Goal: Information Seeking & Learning: Learn about a topic

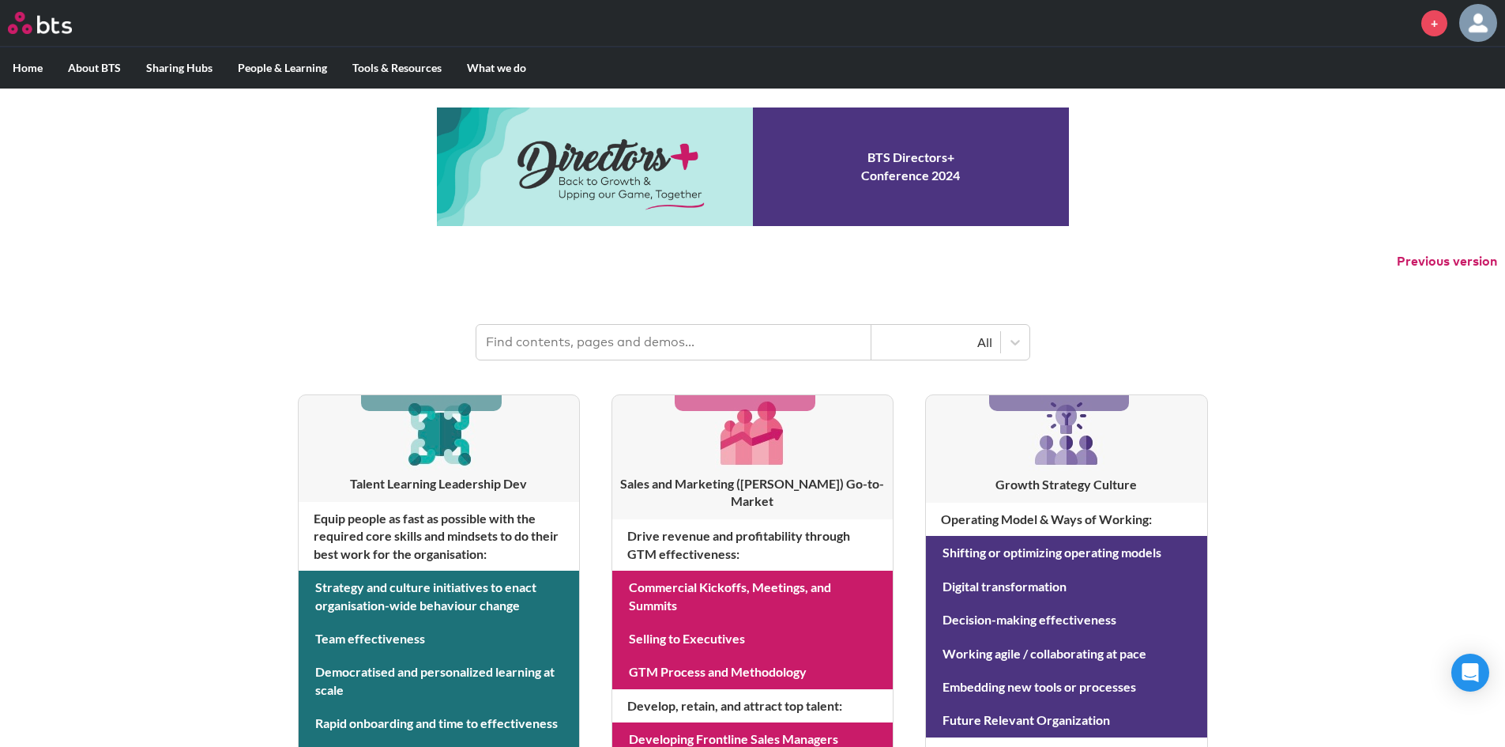
click at [734, 355] on input "text" at bounding box center [673, 342] width 395 height 35
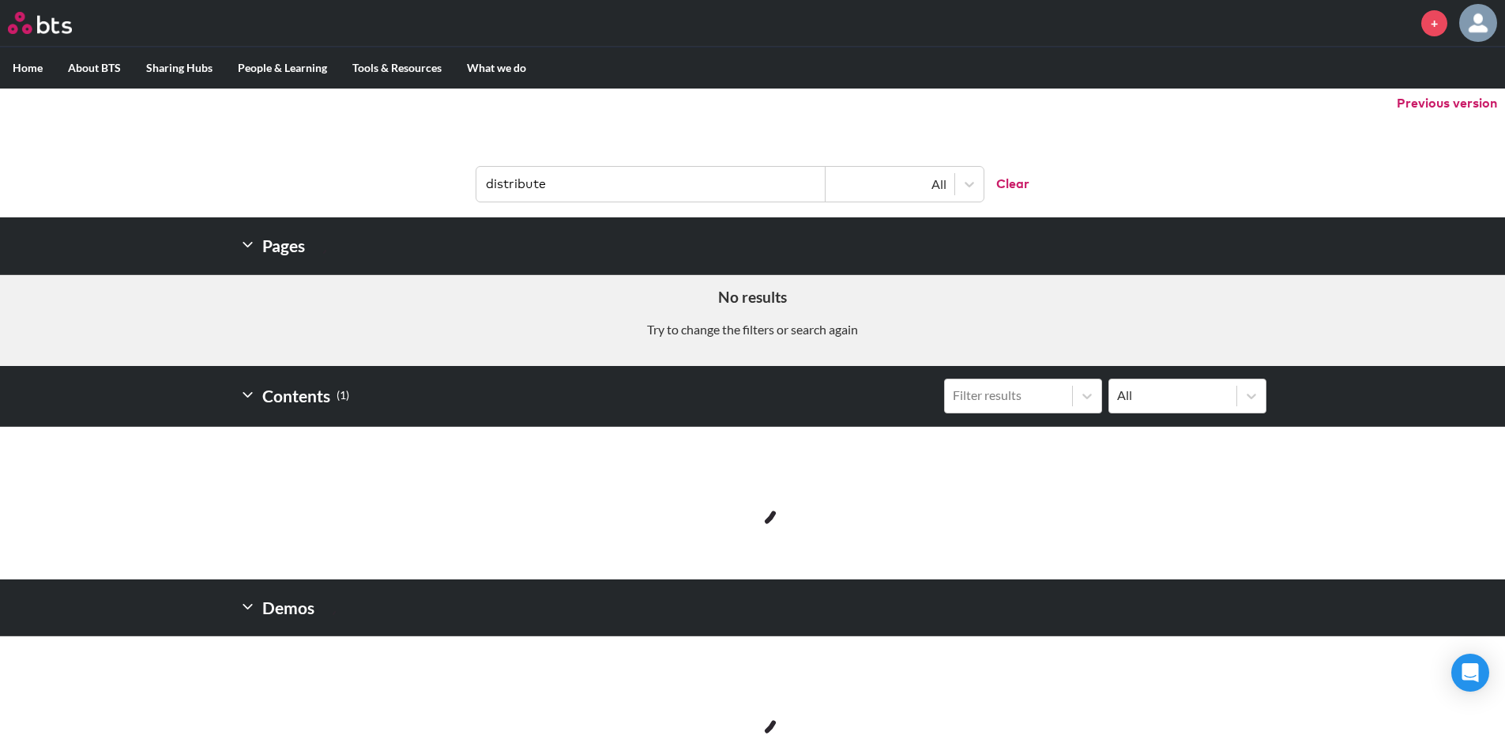
scroll to position [76, 0]
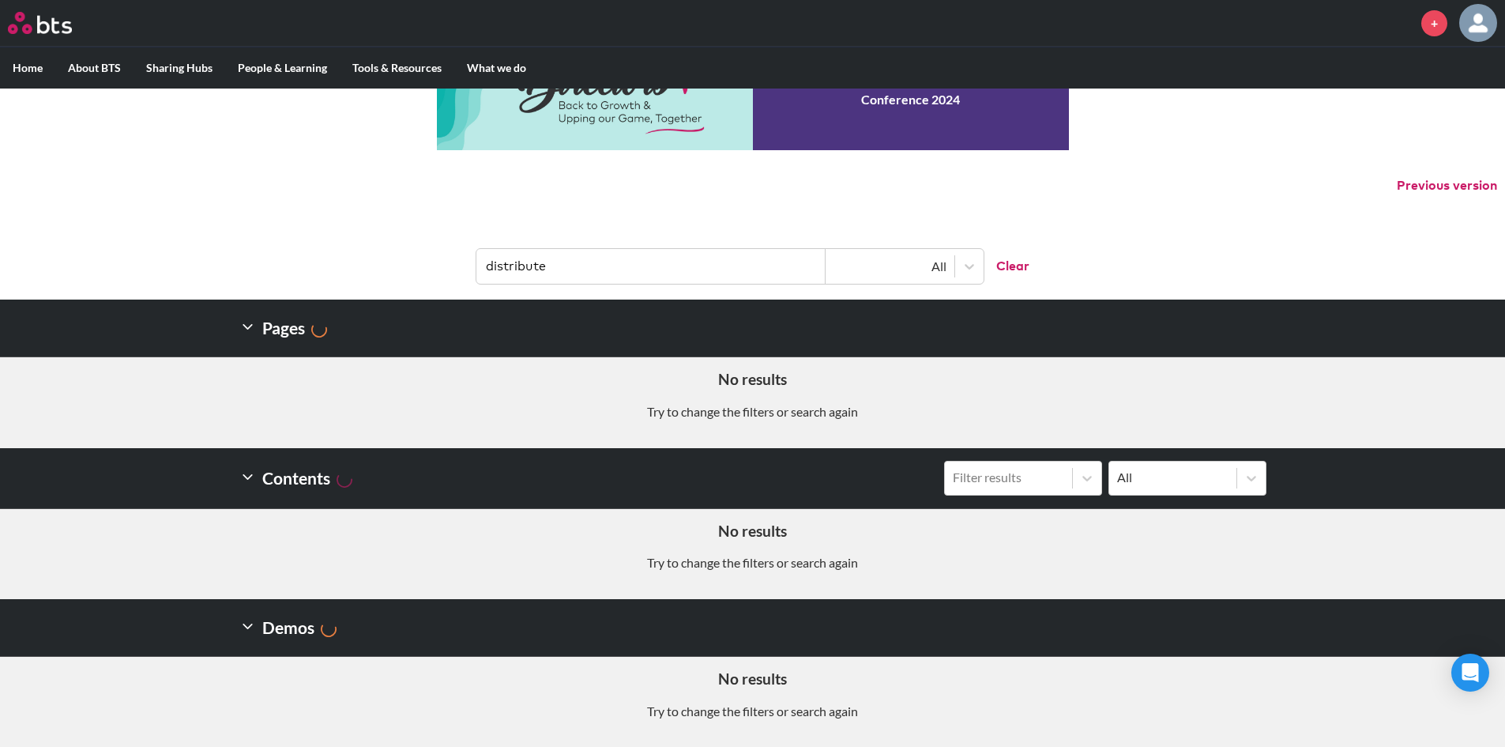
click at [620, 267] on input "distribute" at bounding box center [650, 266] width 349 height 35
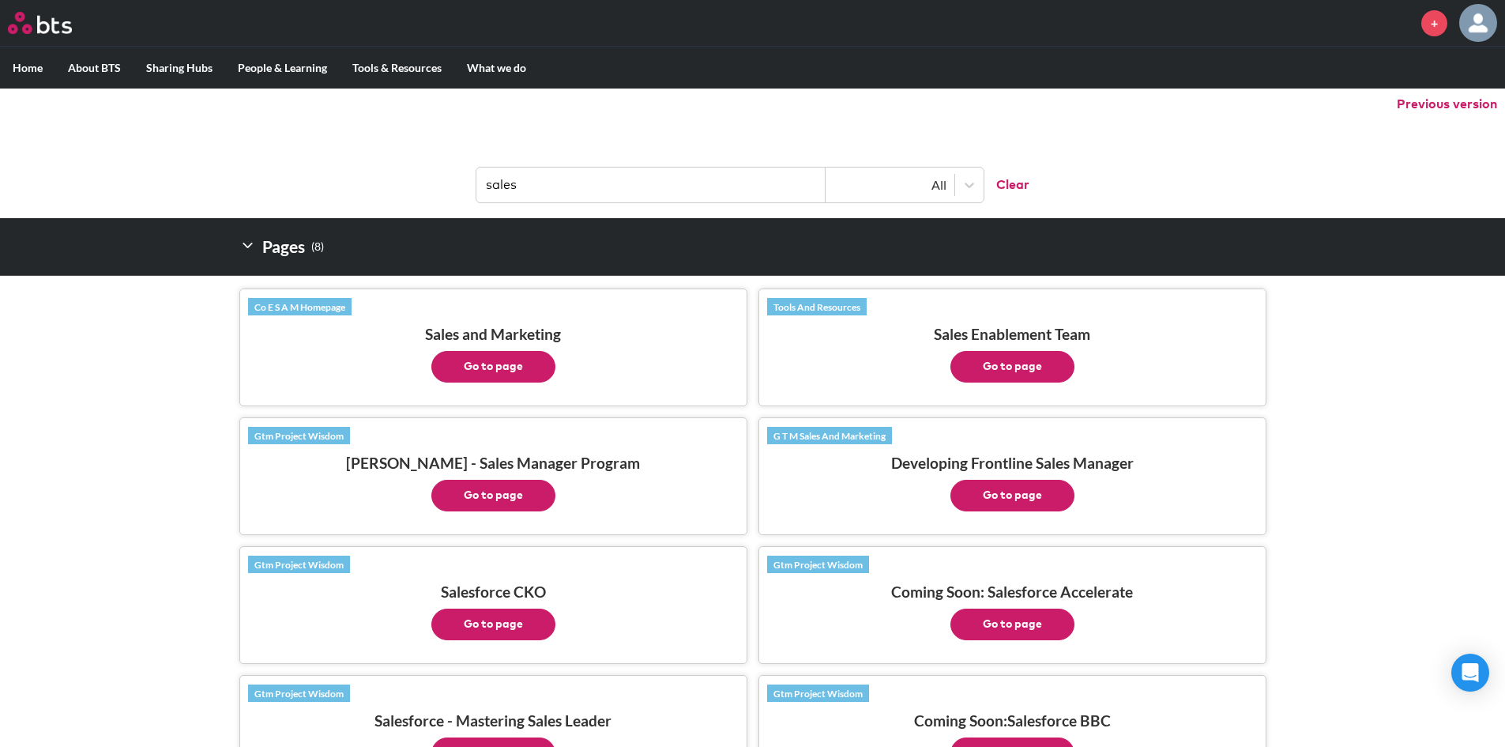
scroll to position [205, 0]
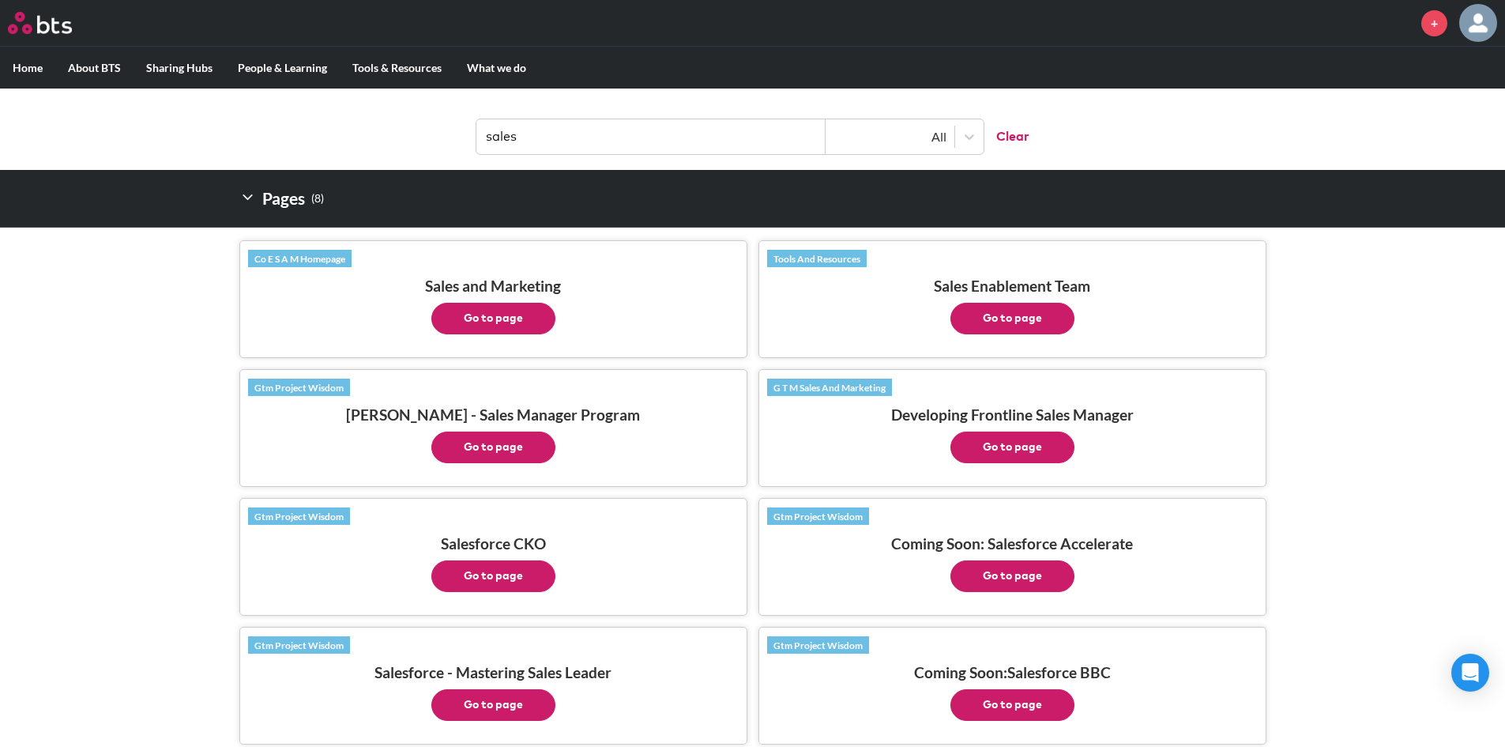
drag, startPoint x: 1027, startPoint y: 446, endPoint x: 977, endPoint y: 453, distance: 50.2
click at [977, 453] on button "Go to page" at bounding box center [1013, 447] width 124 height 32
click at [522, 325] on button "Go to page" at bounding box center [493, 319] width 124 height 32
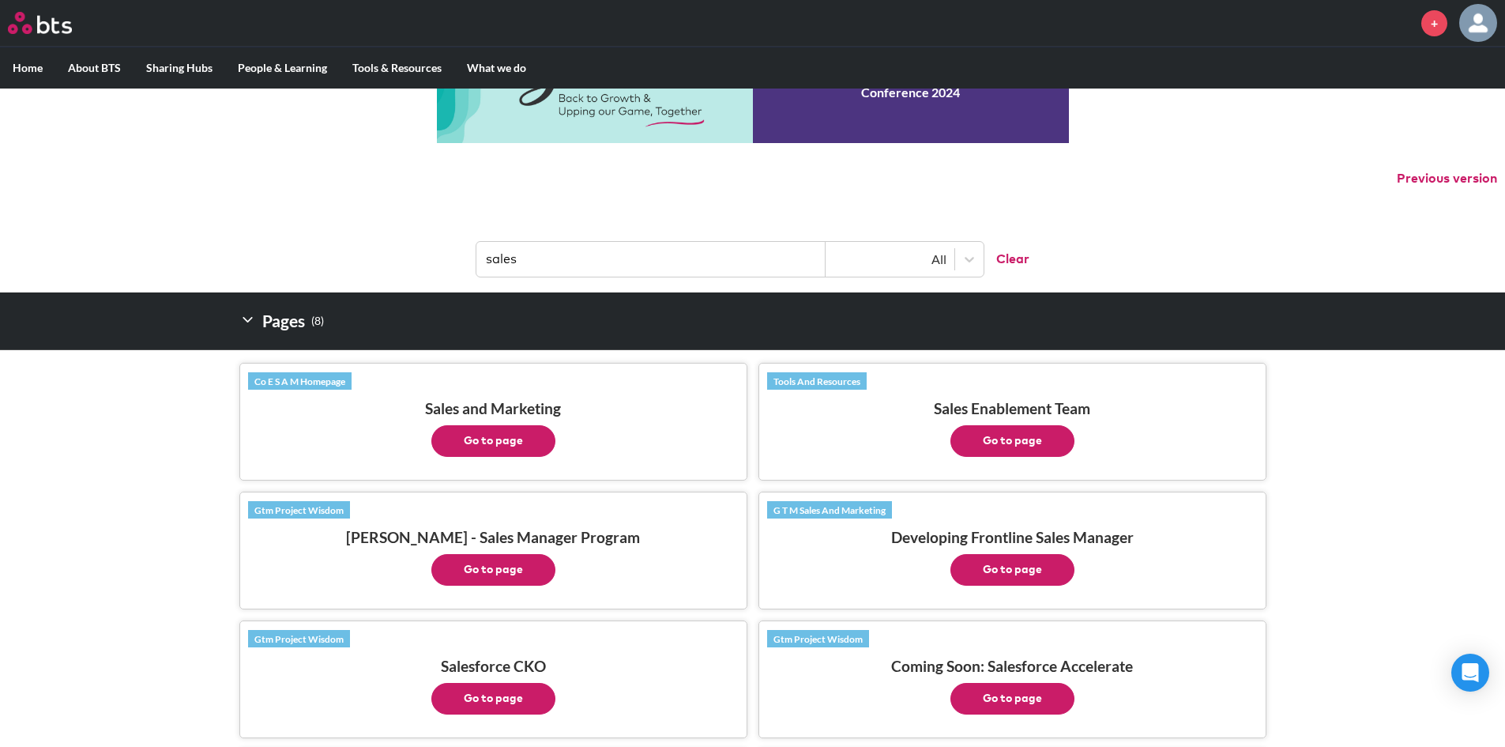
scroll to position [0, 0]
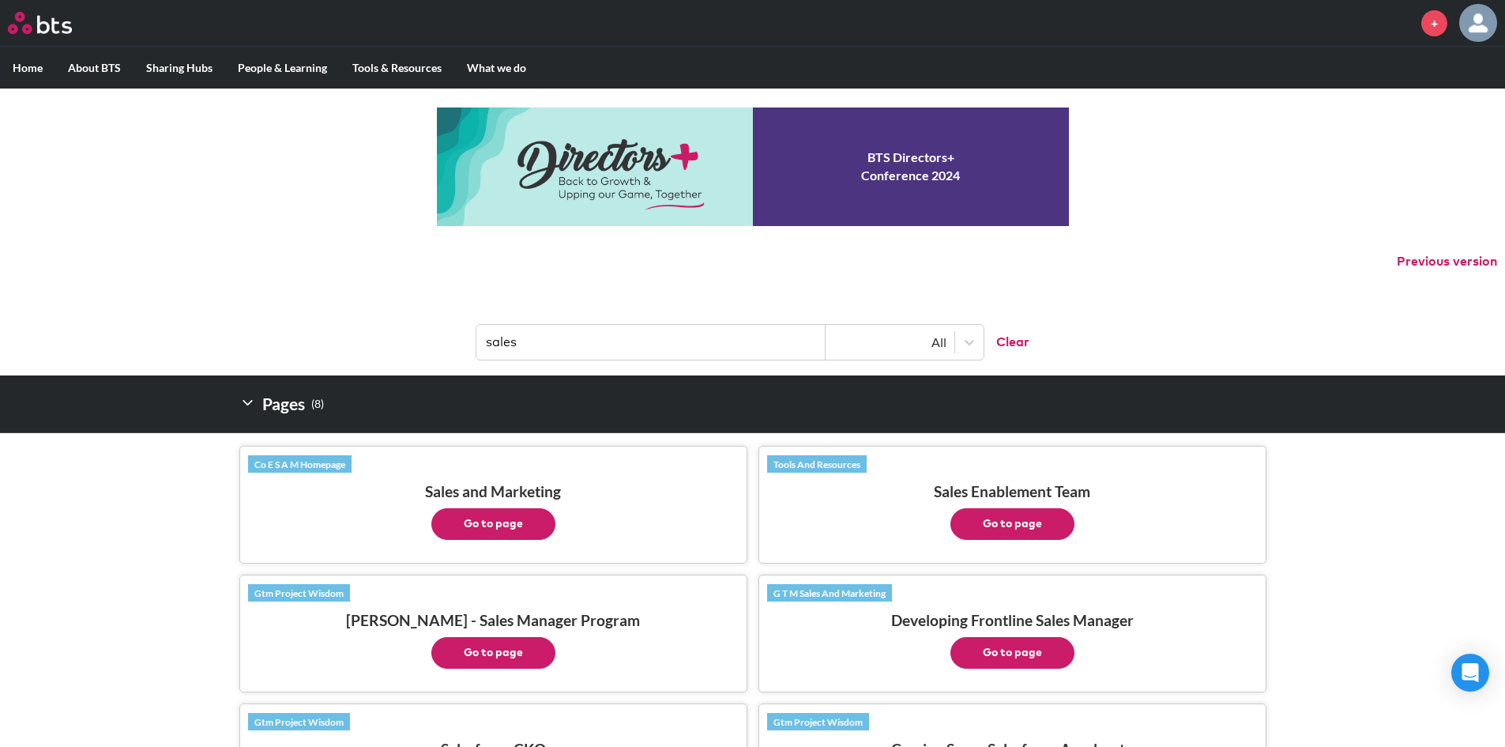
click at [622, 338] on input "sales" at bounding box center [650, 342] width 349 height 35
click at [623, 338] on input "sales" at bounding box center [650, 342] width 349 height 35
type input "personalized"
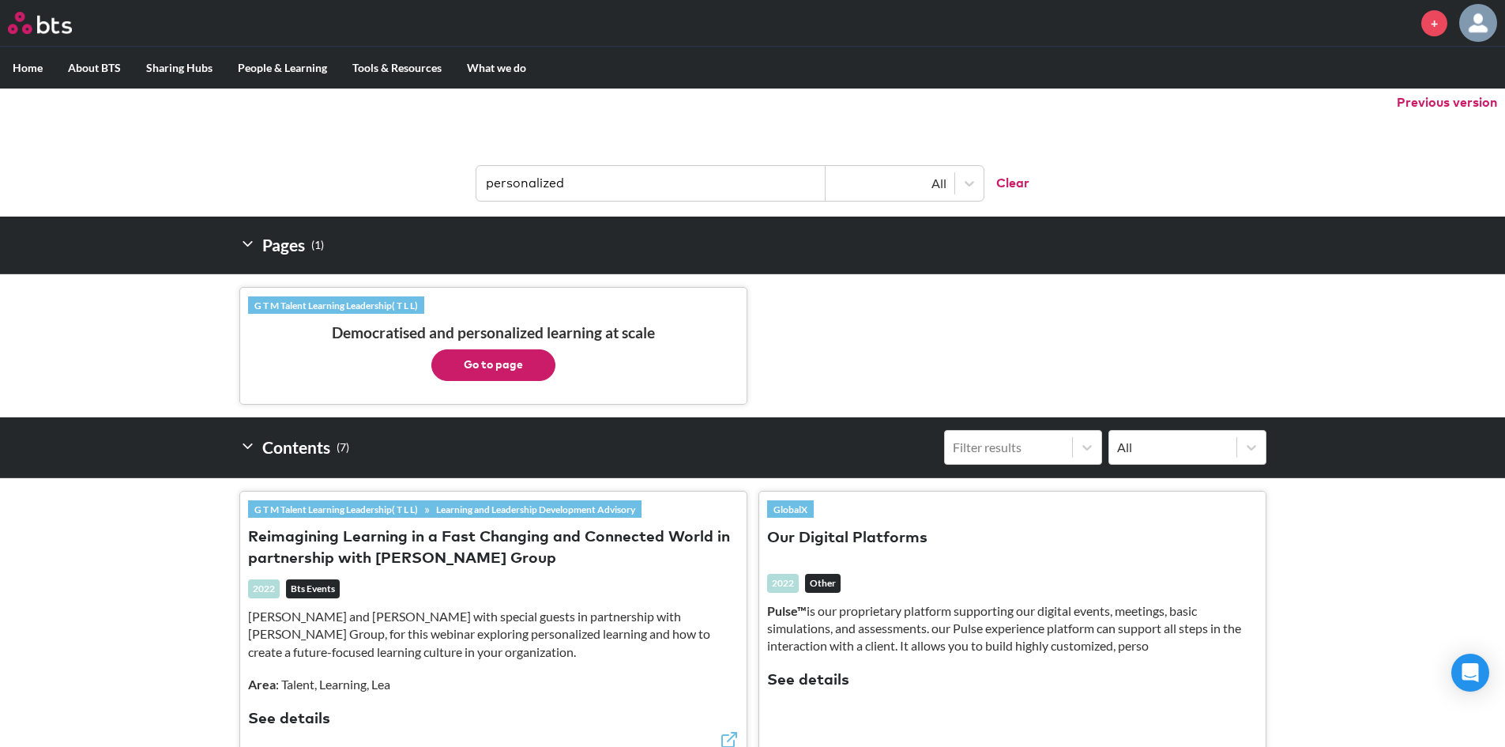
scroll to position [158, 0]
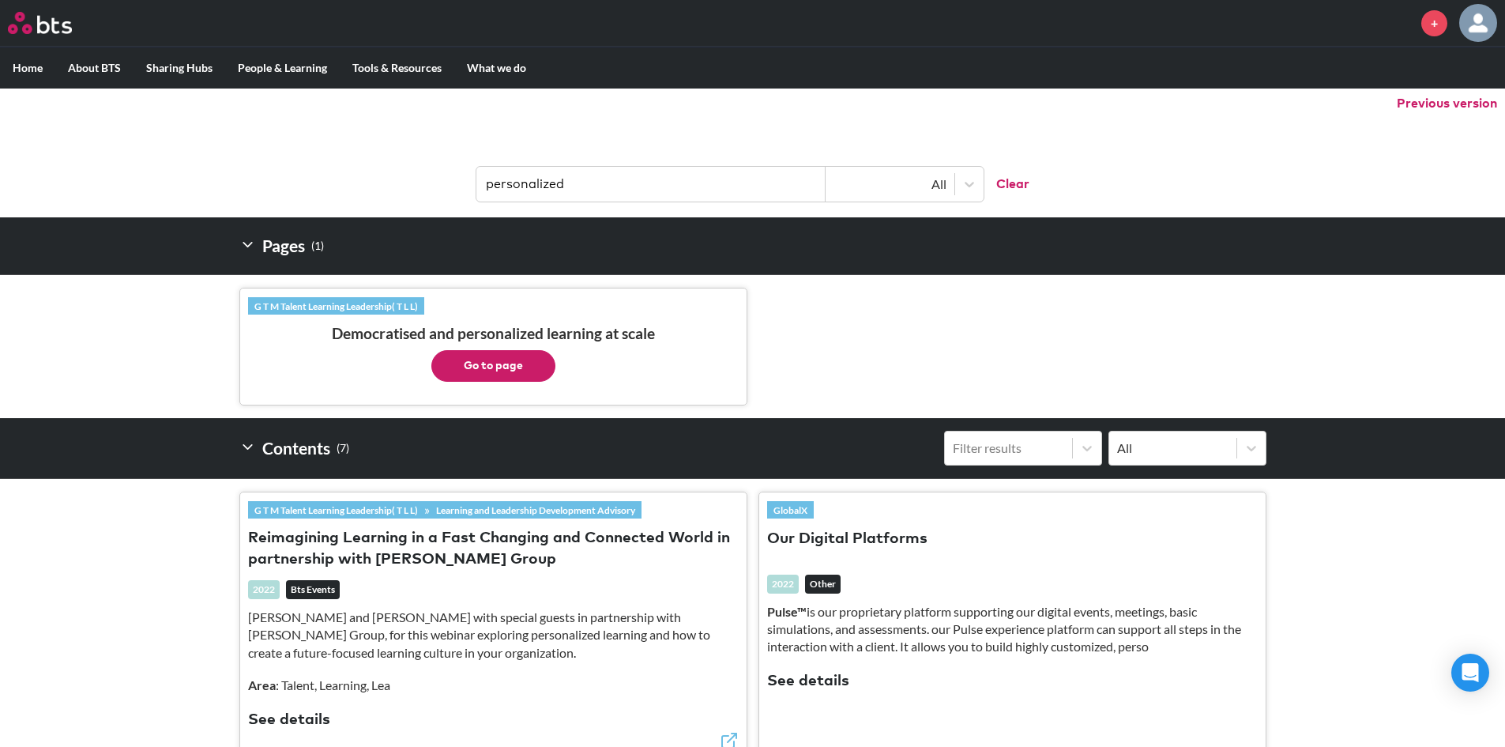
click at [522, 364] on button "Go to page" at bounding box center [493, 366] width 124 height 32
click at [744, 181] on input "personalized" at bounding box center [650, 184] width 349 height 35
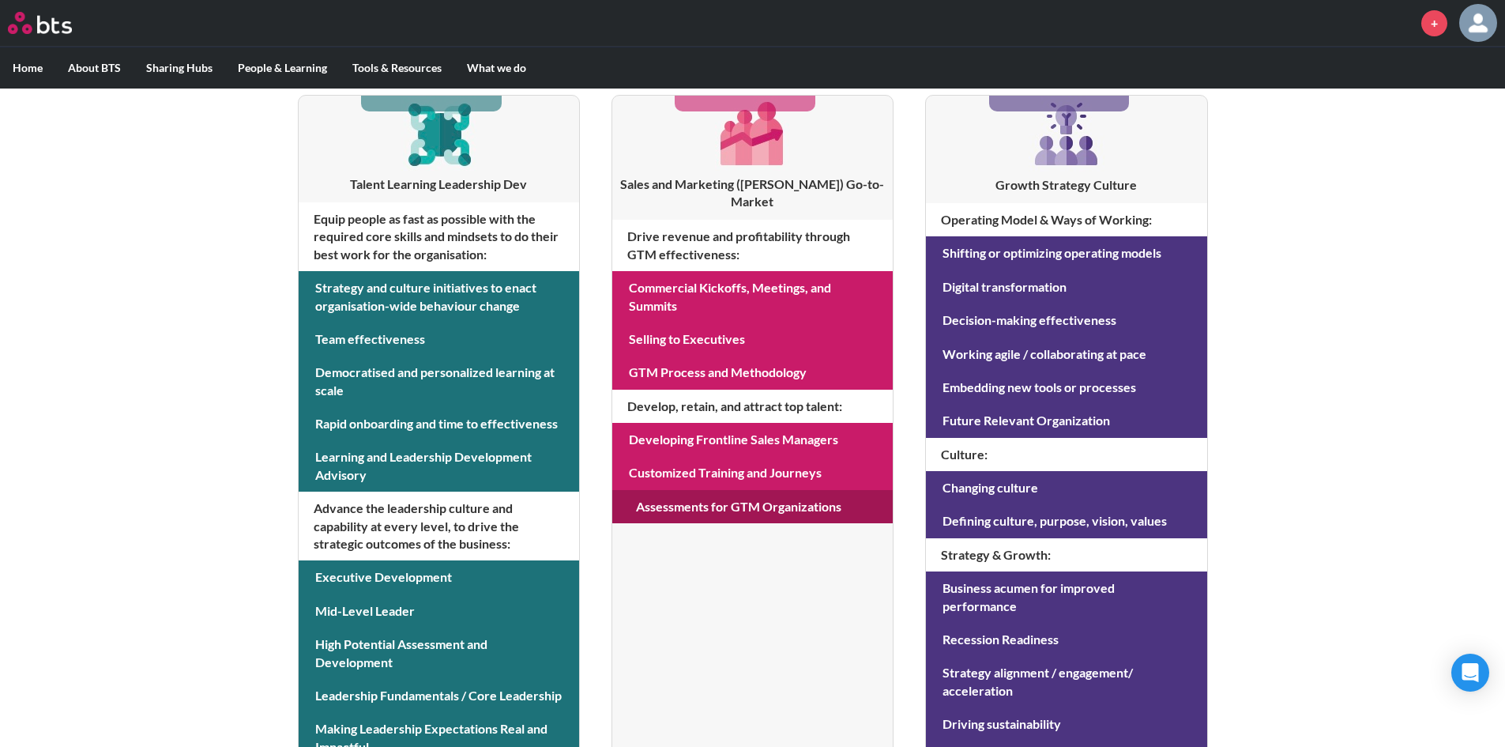
scroll to position [290, 0]
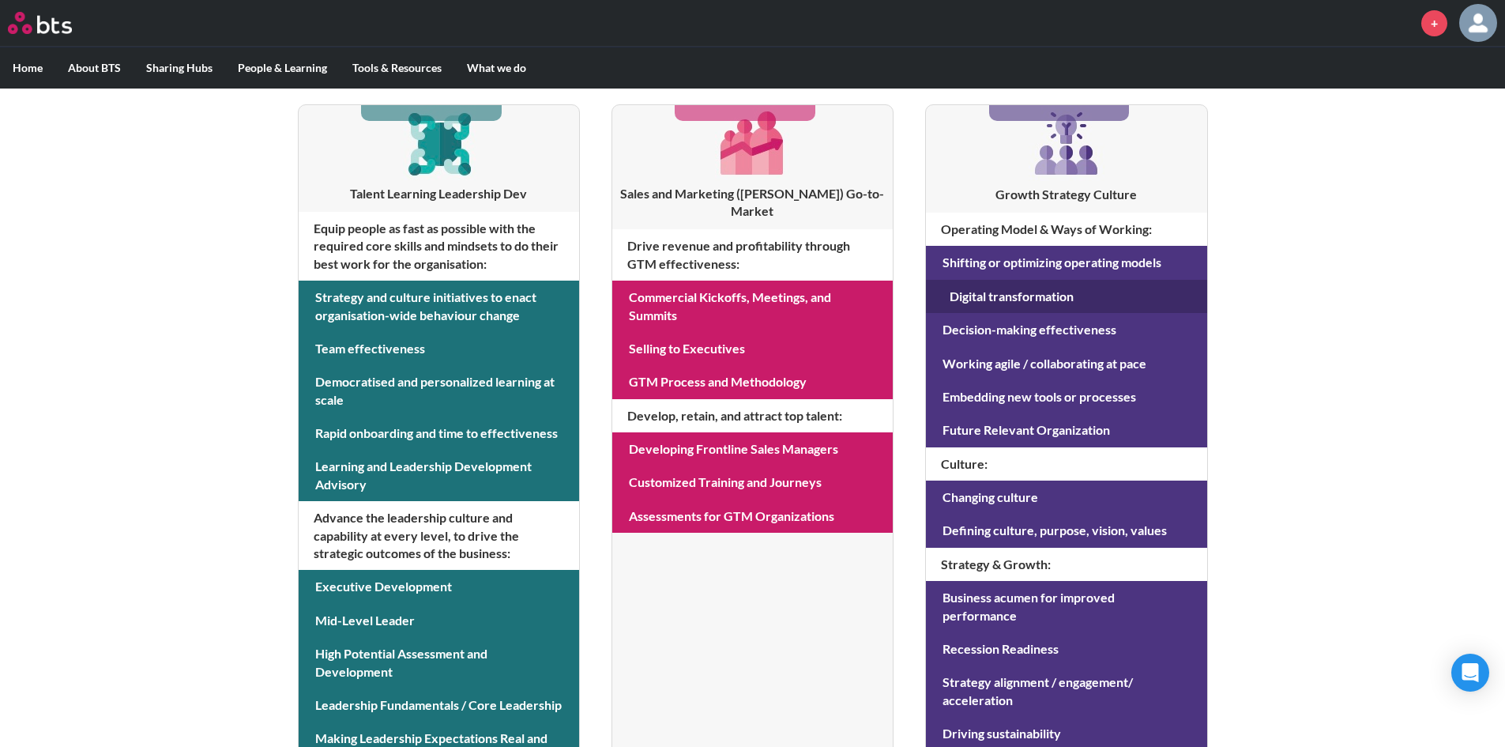
click at [1018, 306] on link at bounding box center [1066, 296] width 281 height 33
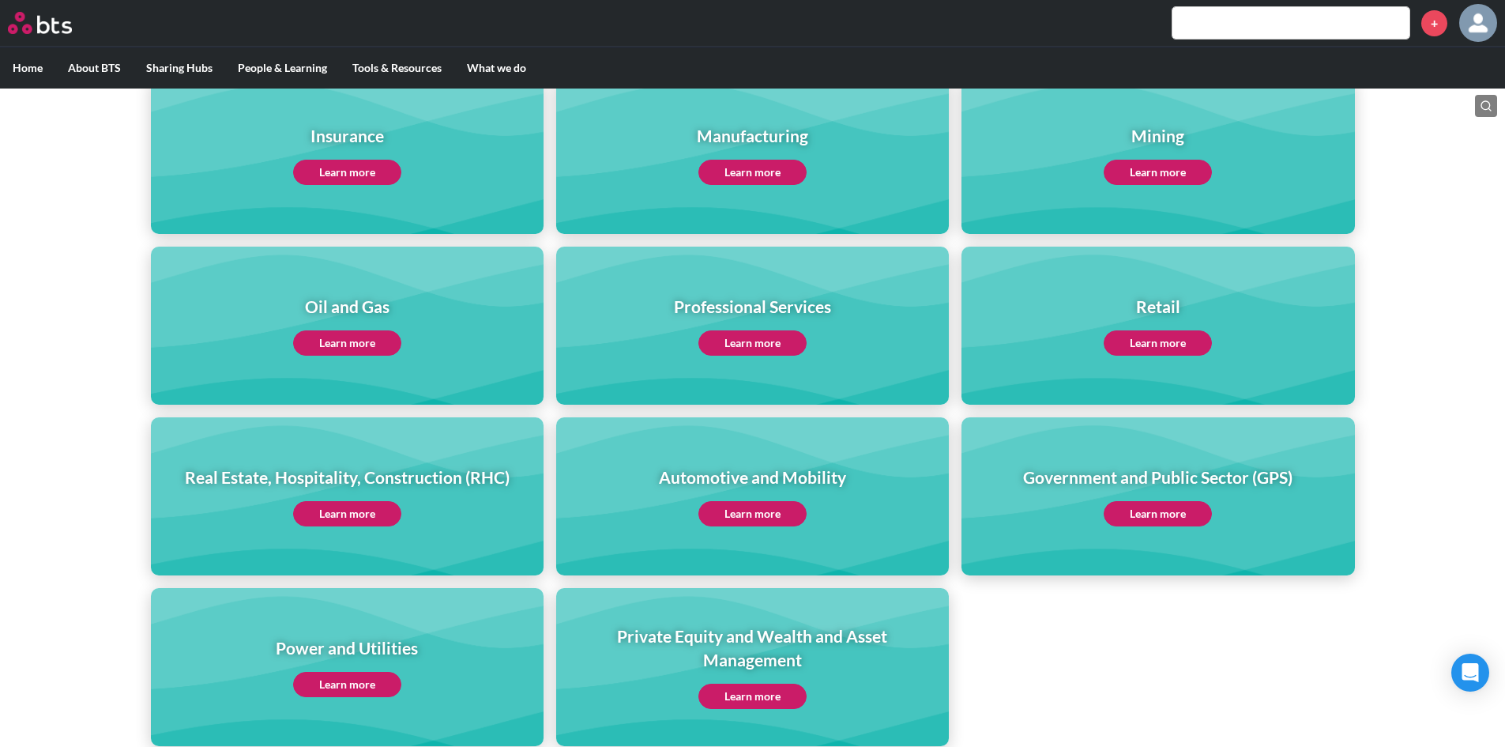
scroll to position [631, 0]
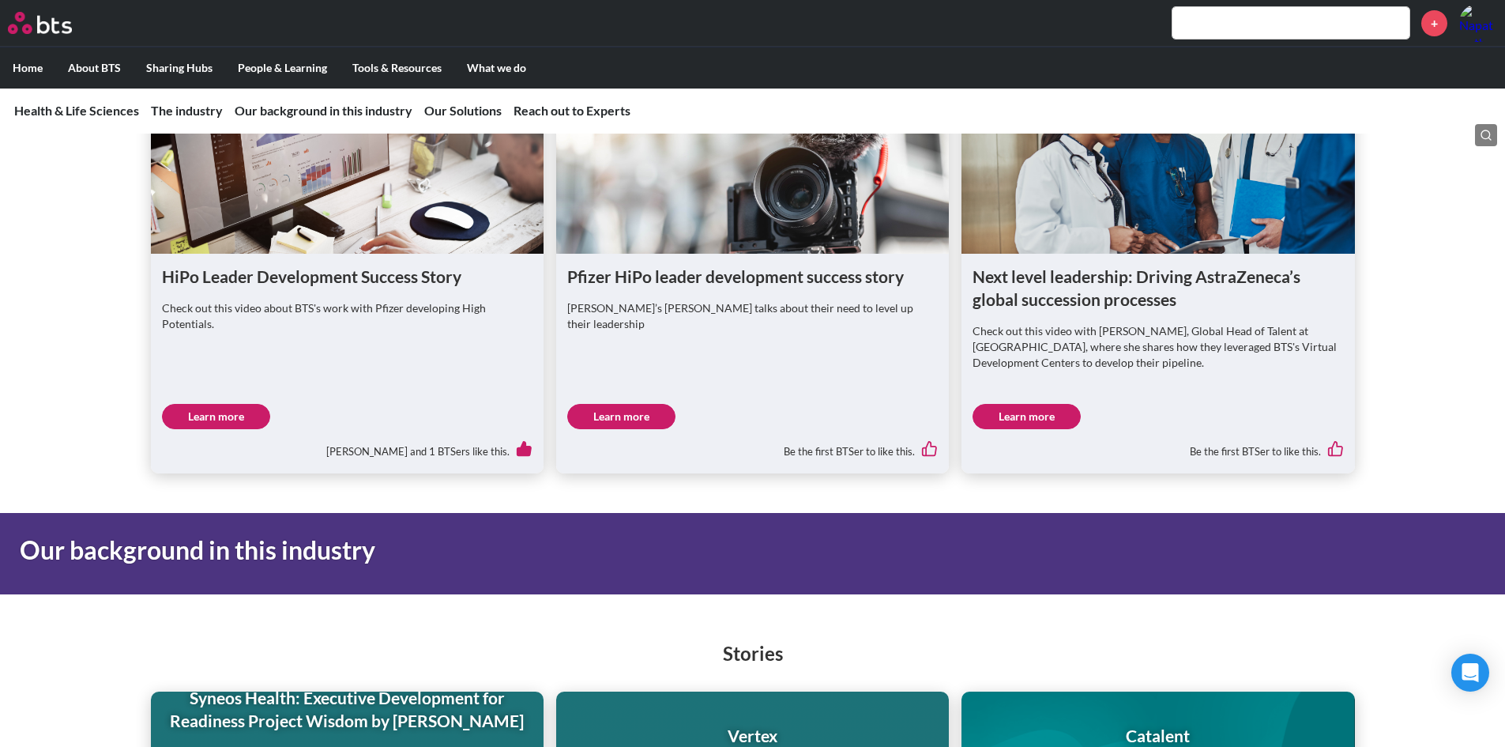
scroll to position [3556, 0]
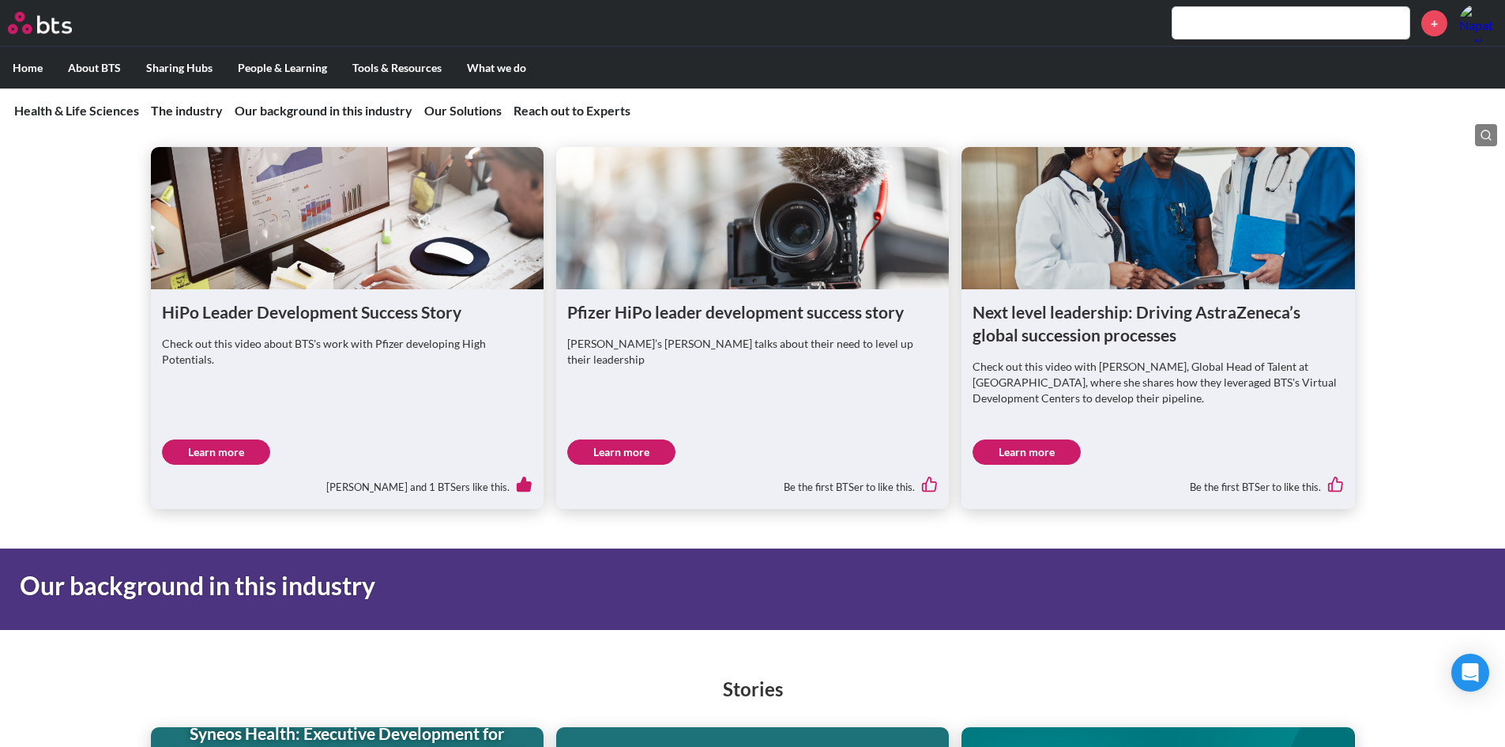
click at [1015, 439] on link "Learn more" at bounding box center [1027, 451] width 108 height 25
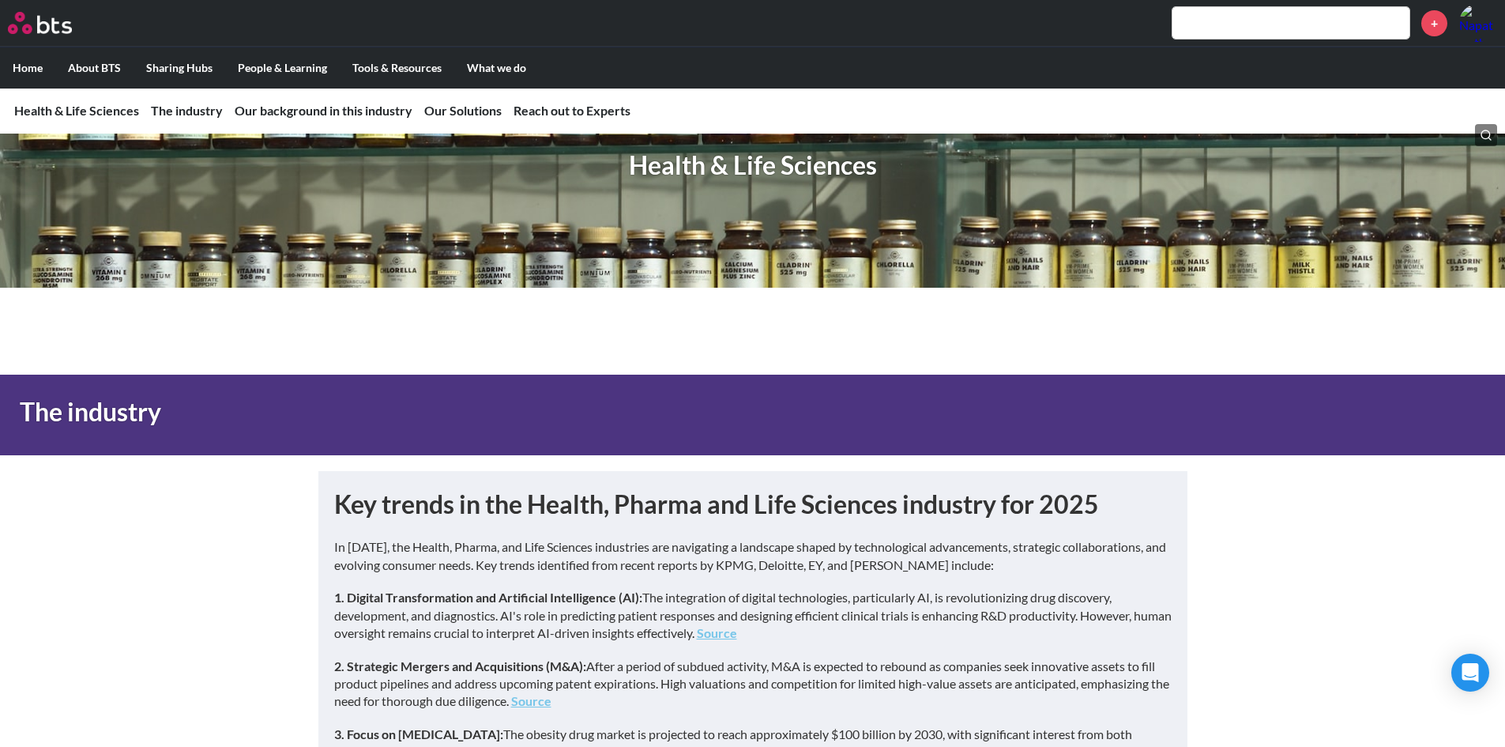
scroll to position [0, 0]
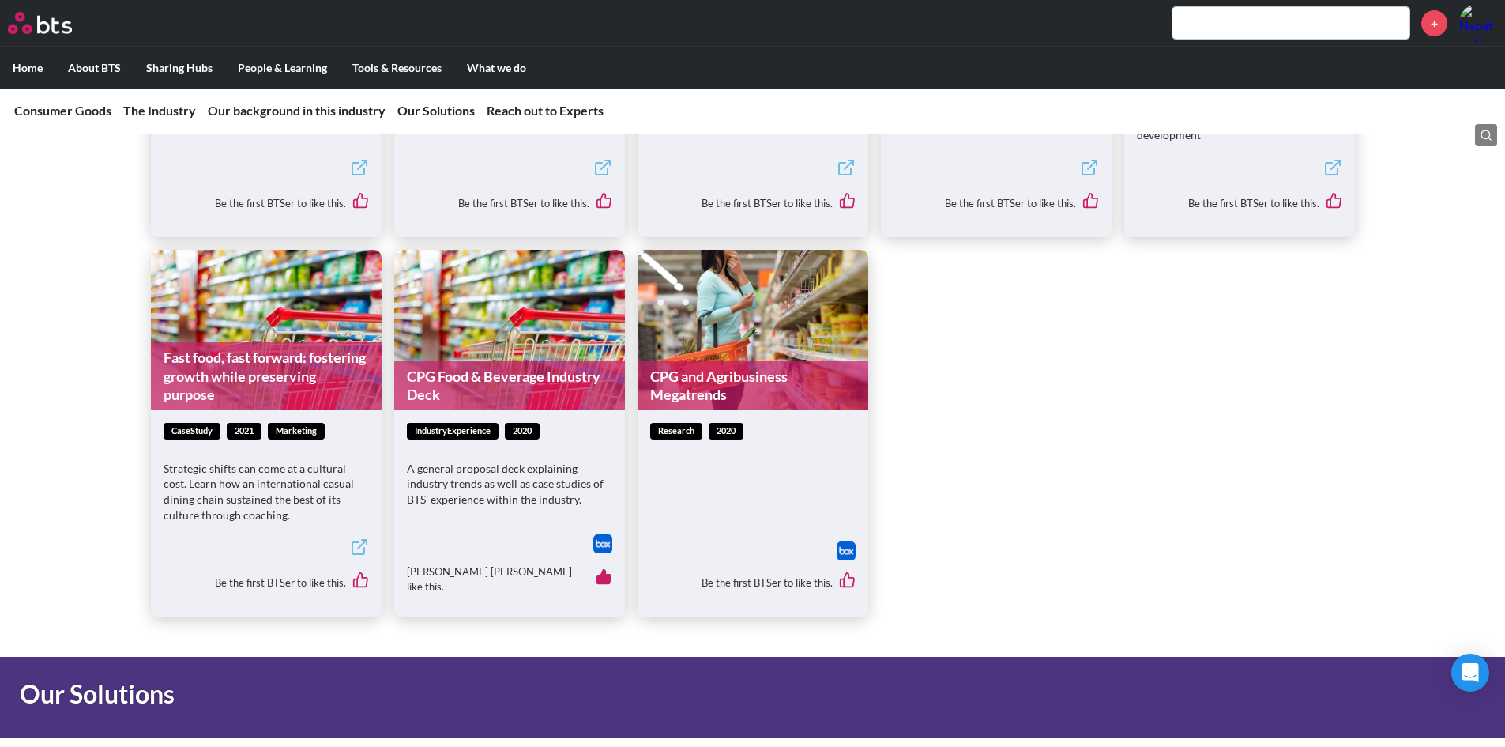
scroll to position [4741, 0]
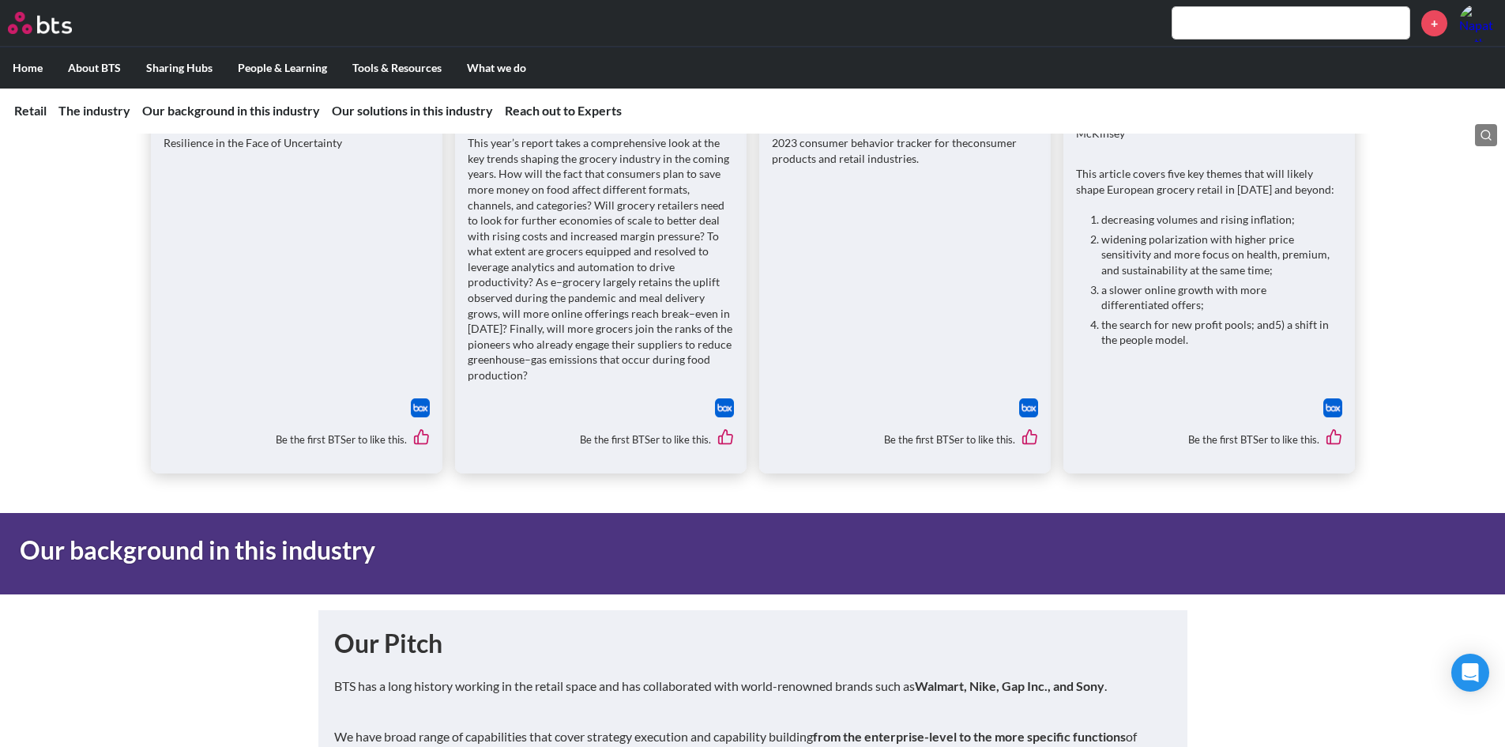
scroll to position [1106, 0]
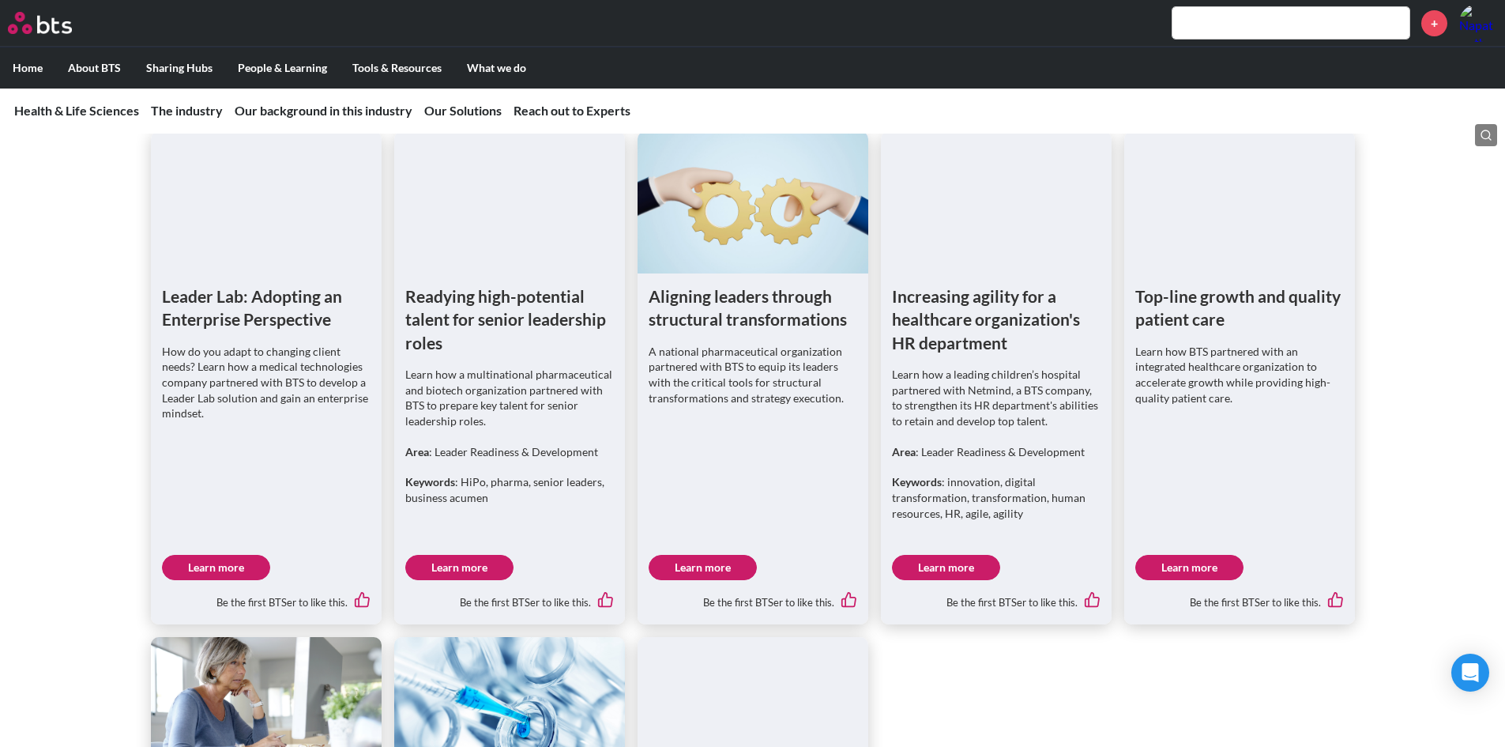
scroll to position [4583, 0]
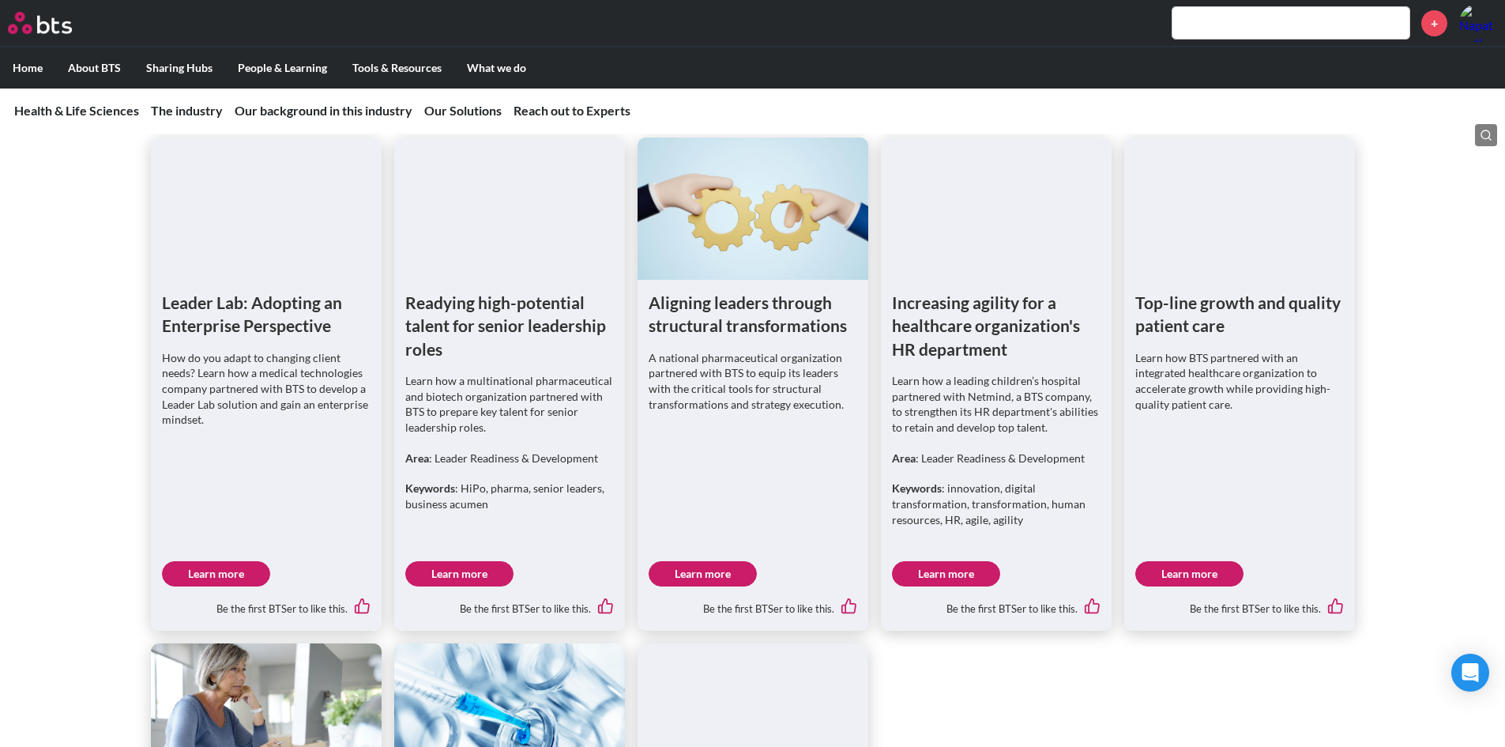
click at [966, 561] on link "Learn more" at bounding box center [946, 573] width 108 height 25
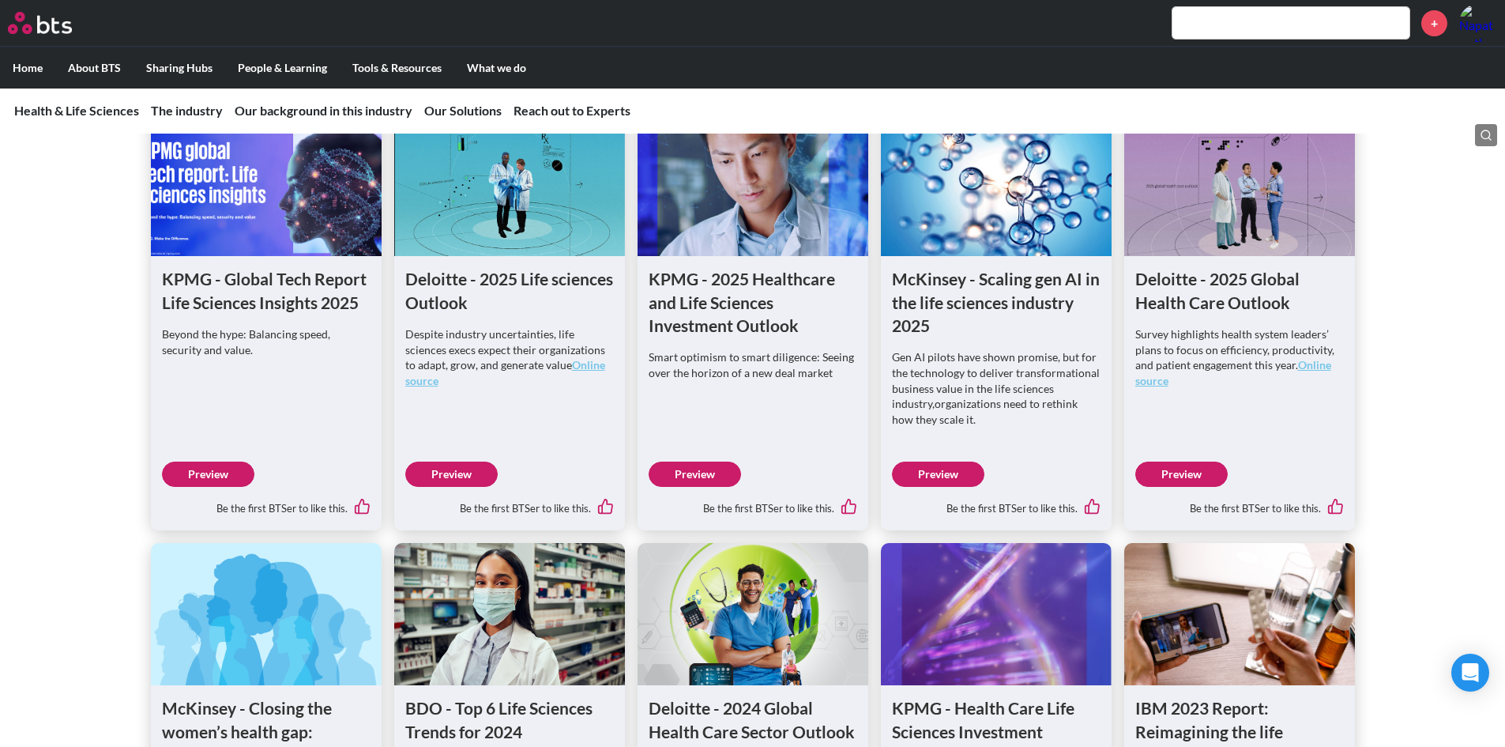
scroll to position [1422, 0]
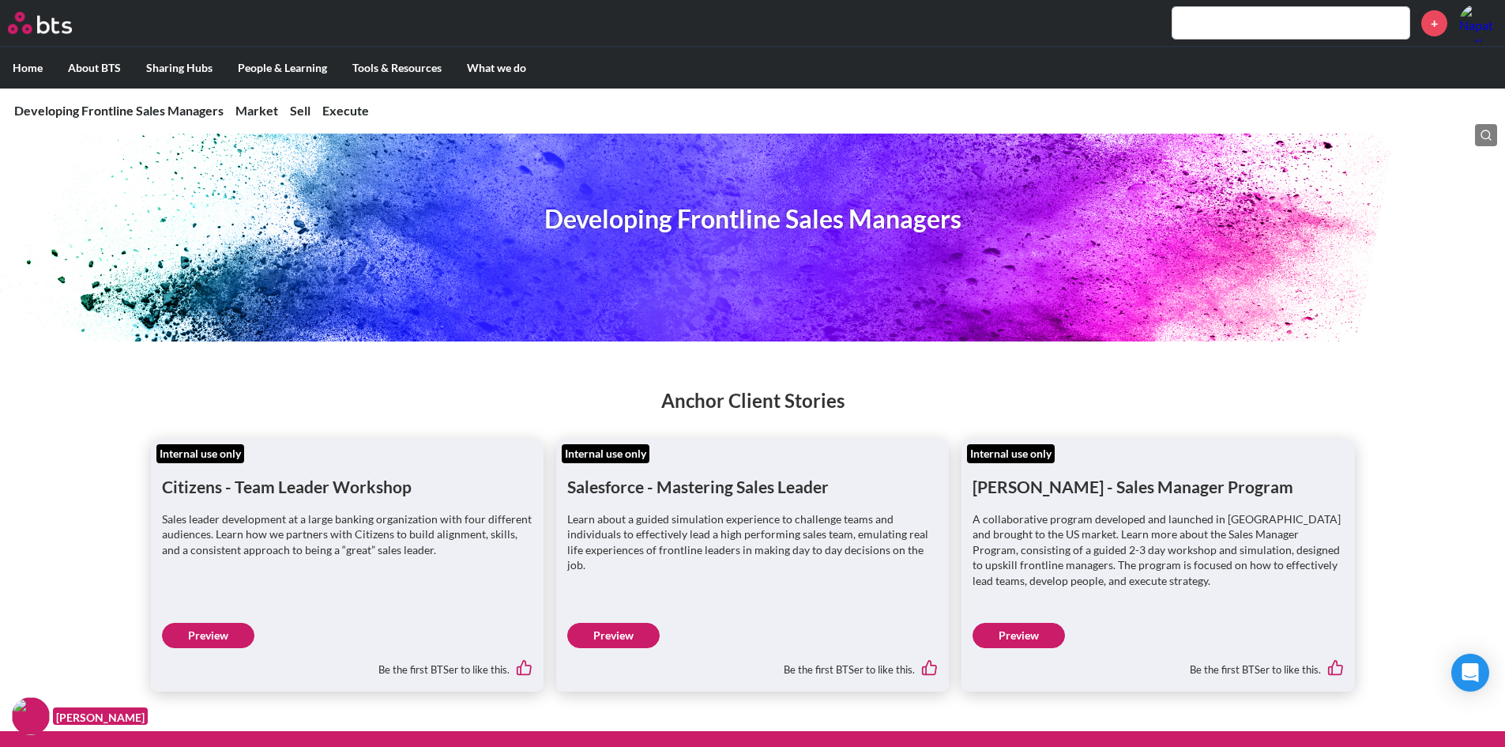
scroll to position [79, 0]
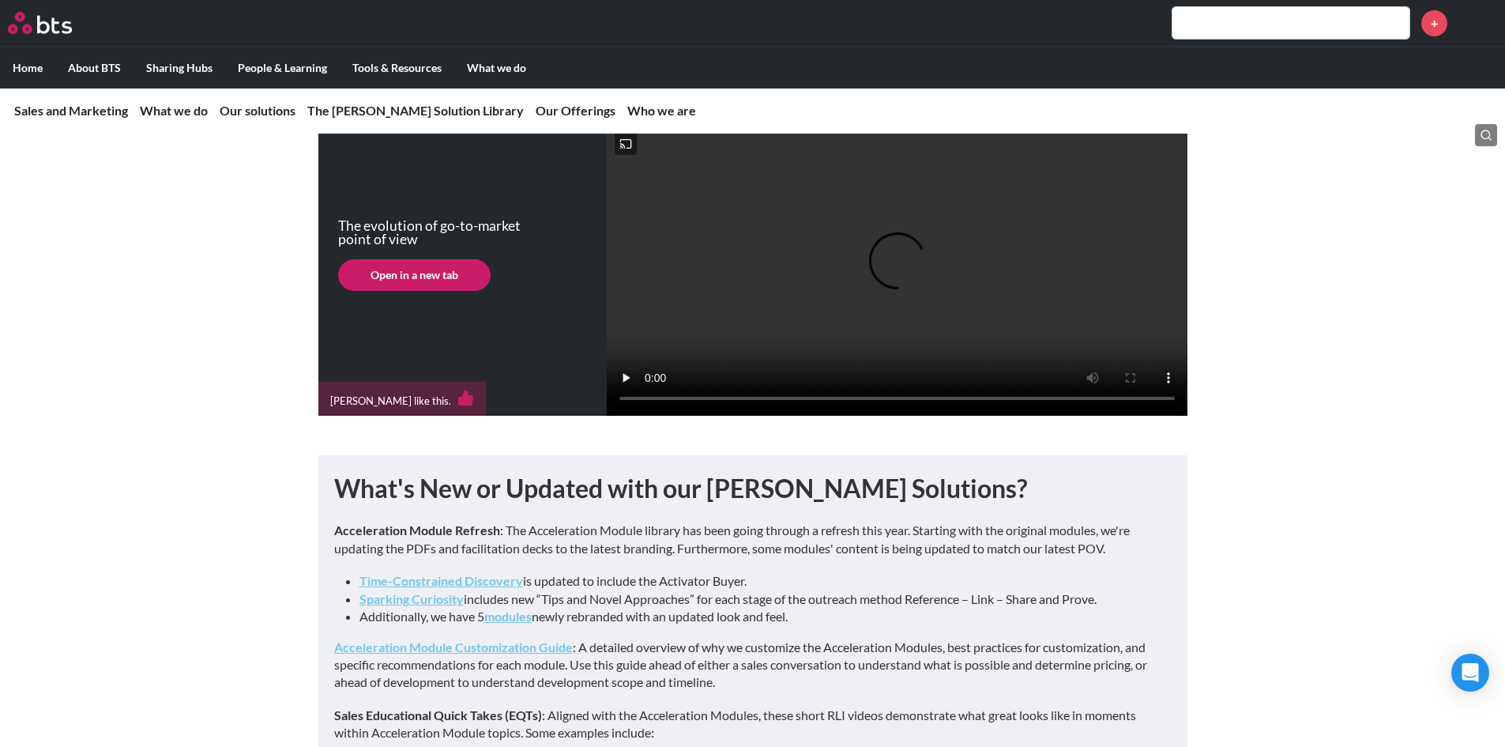
scroll to position [632, 0]
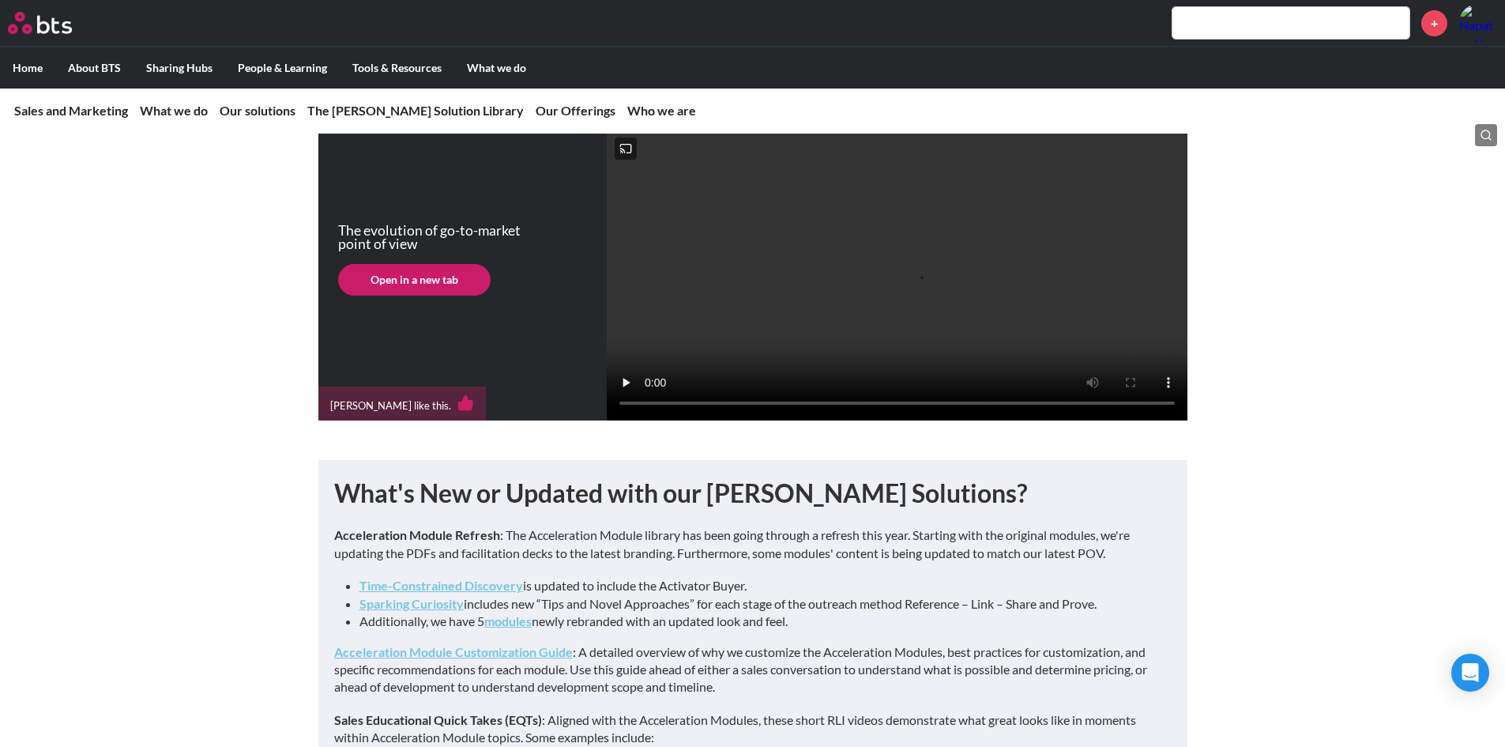
click at [424, 296] on link "Open in a new tab" at bounding box center [414, 280] width 153 height 32
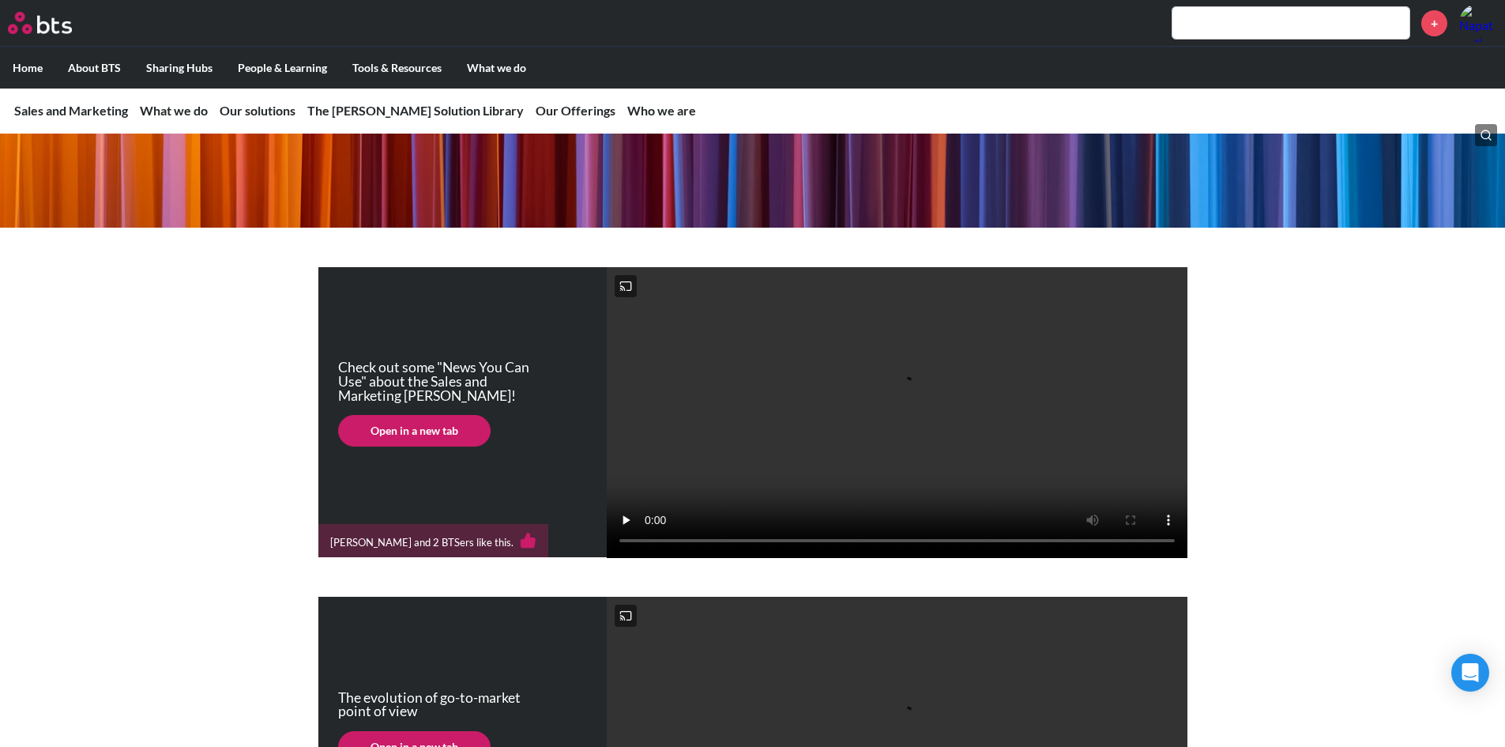
scroll to position [0, 0]
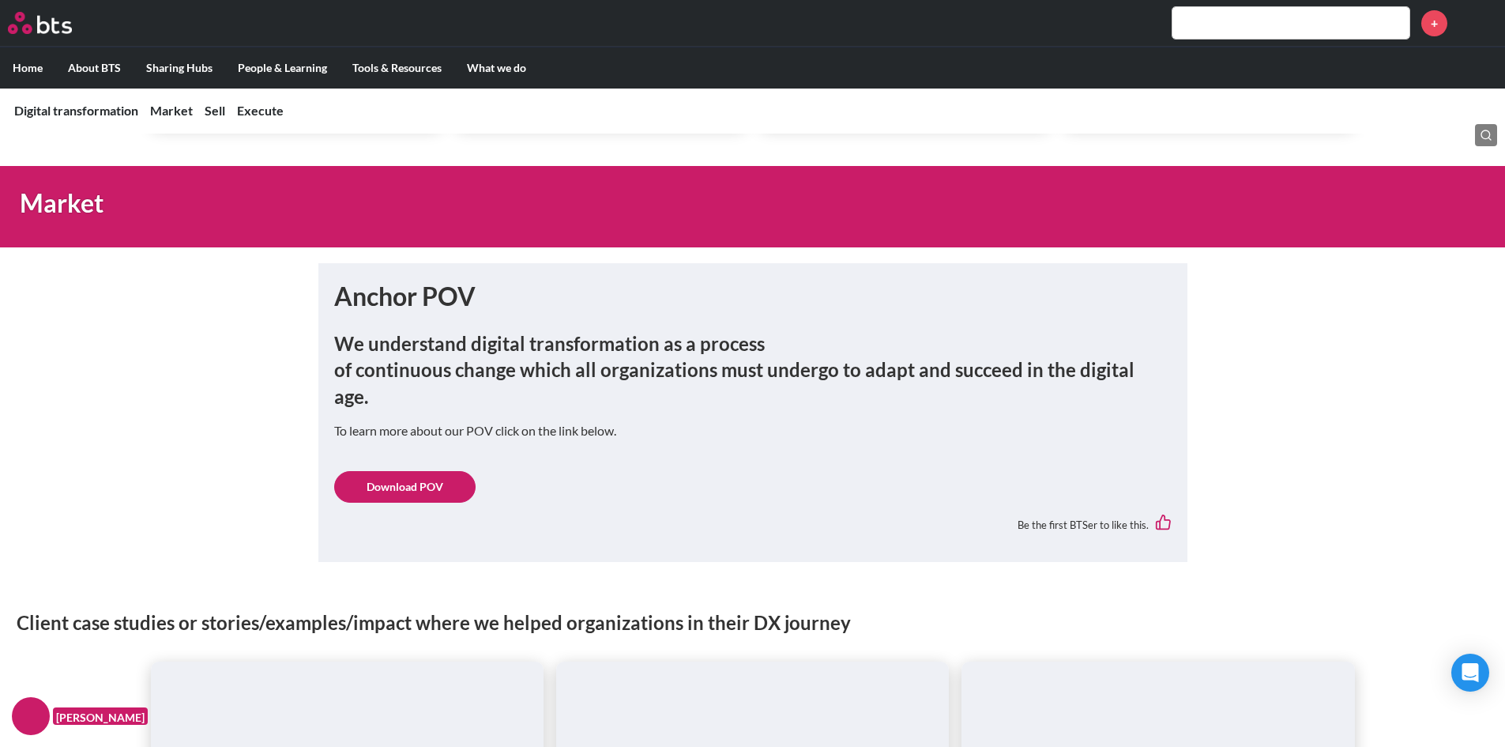
scroll to position [920, 0]
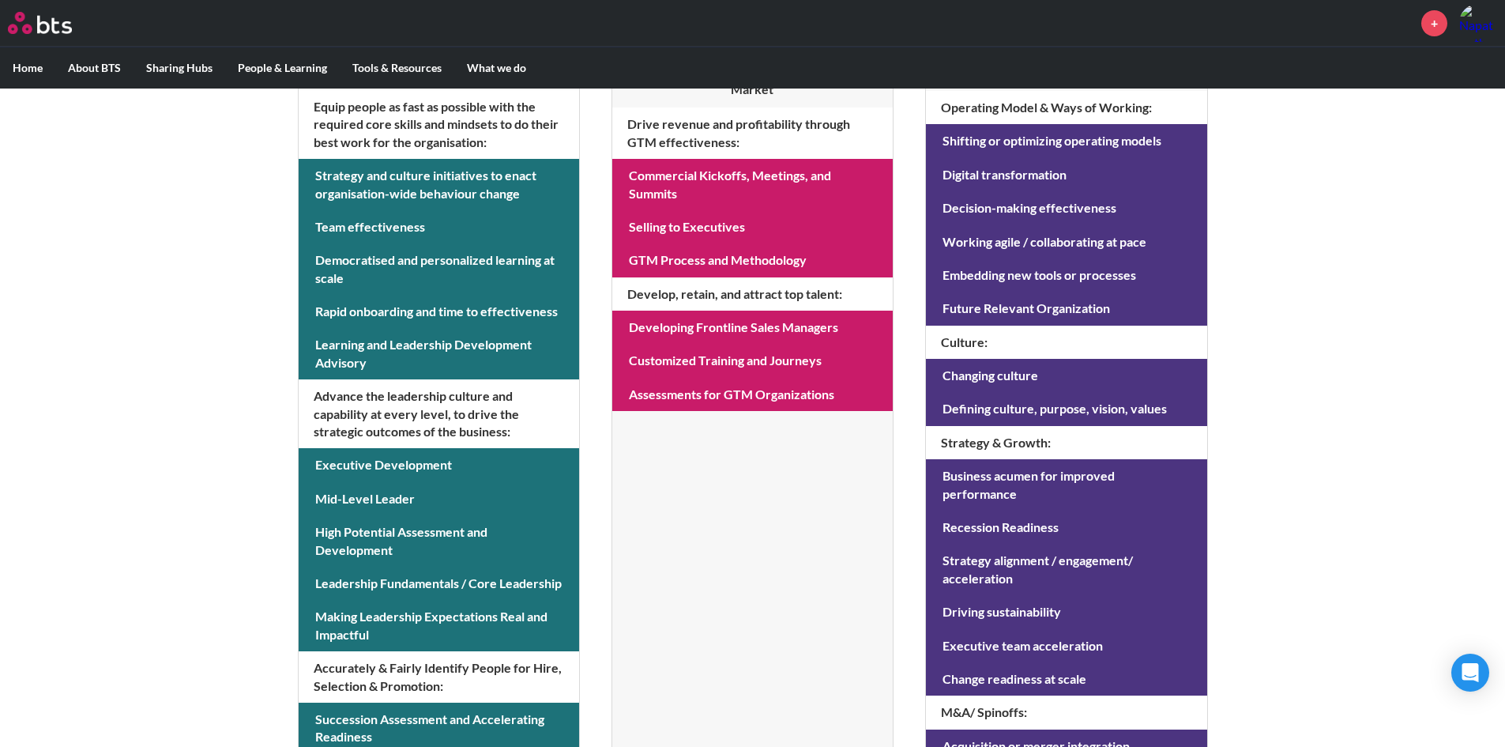
scroll to position [527, 0]
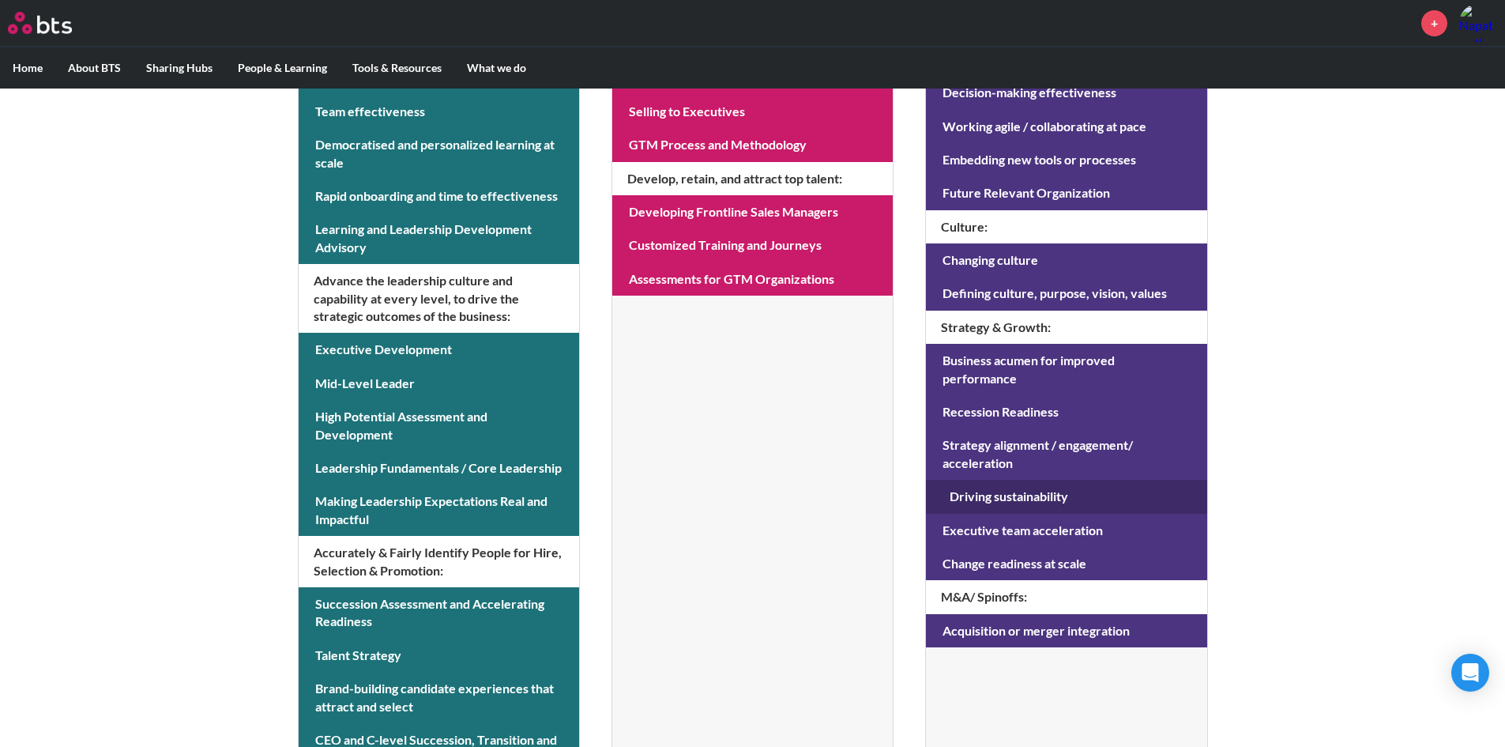
click at [1090, 484] on link at bounding box center [1066, 496] width 281 height 33
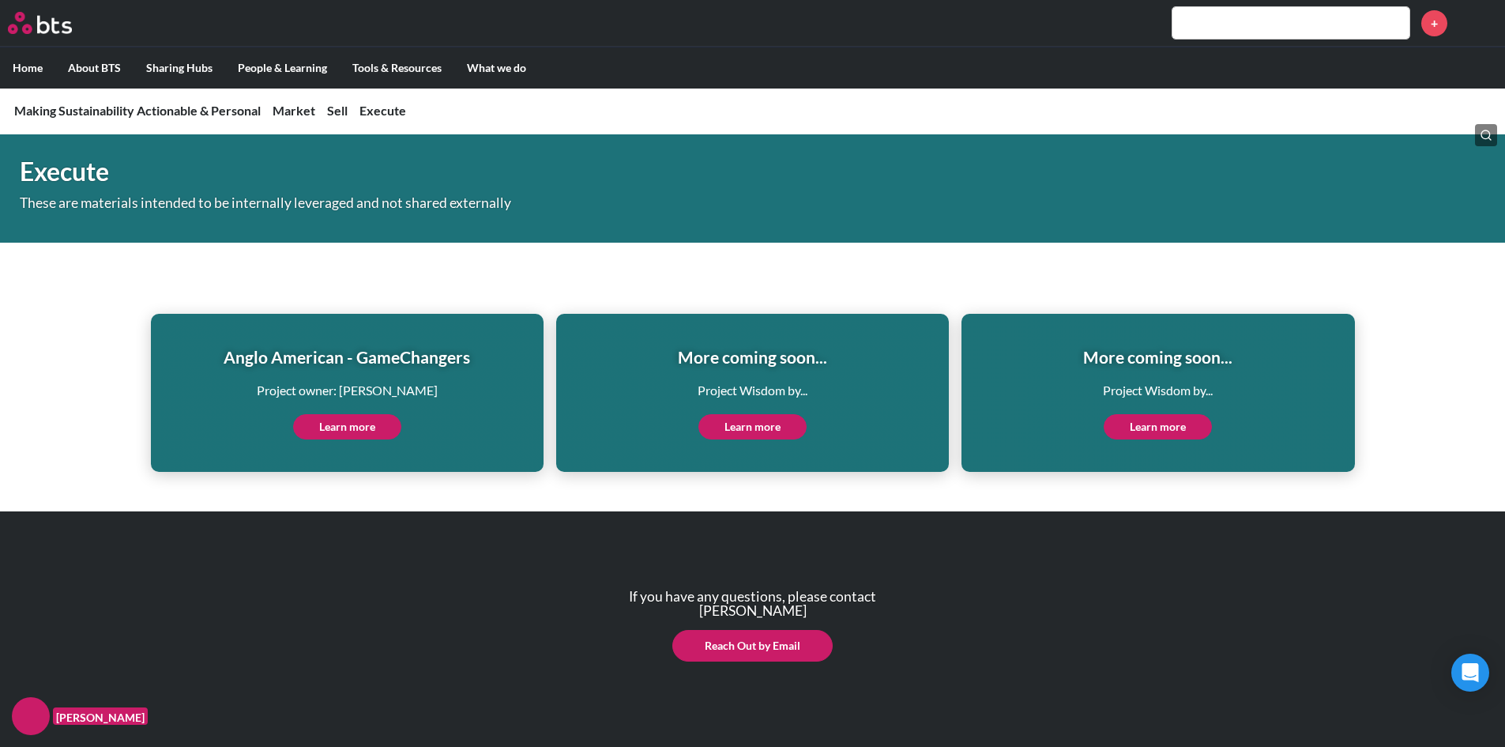
scroll to position [4303, 0]
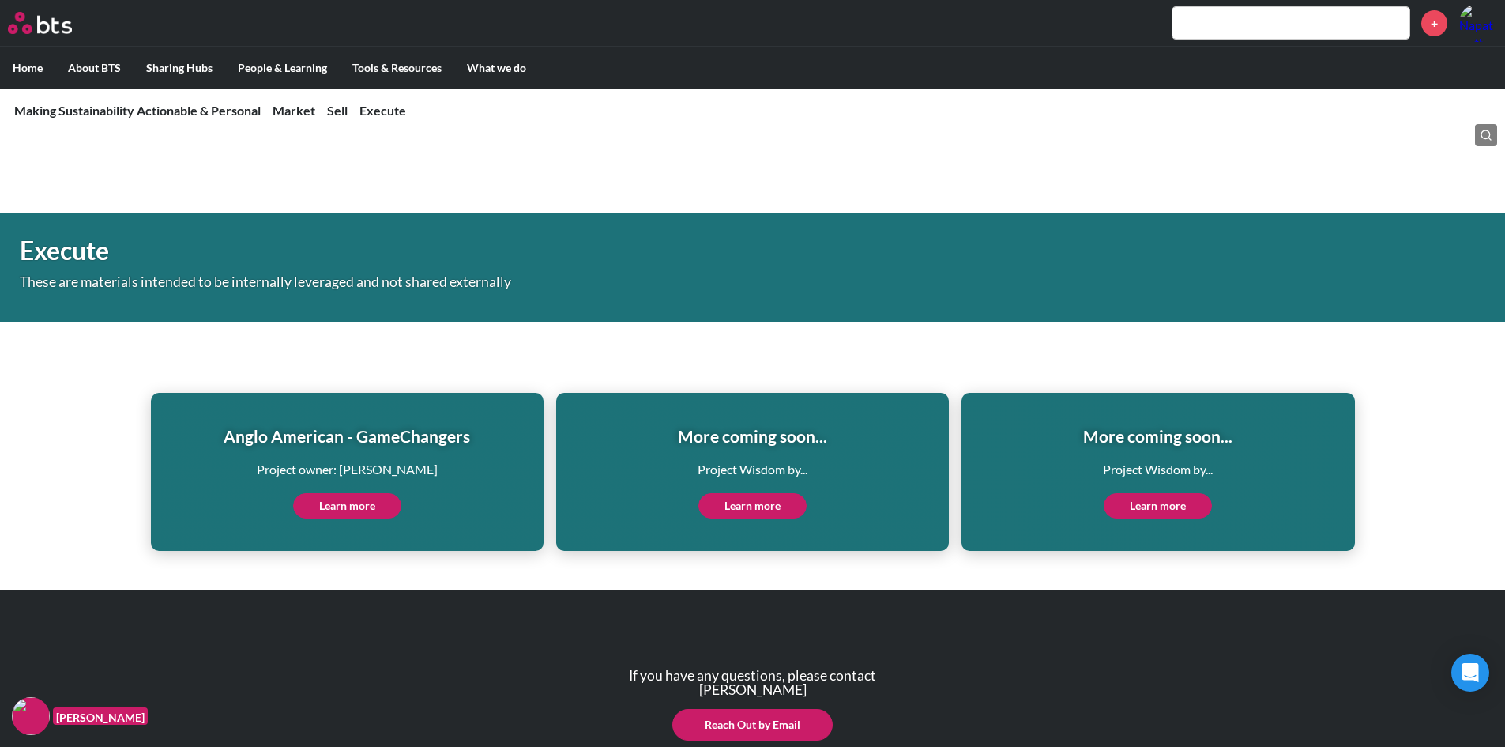
click at [352, 493] on link "Learn more" at bounding box center [347, 505] width 108 height 25
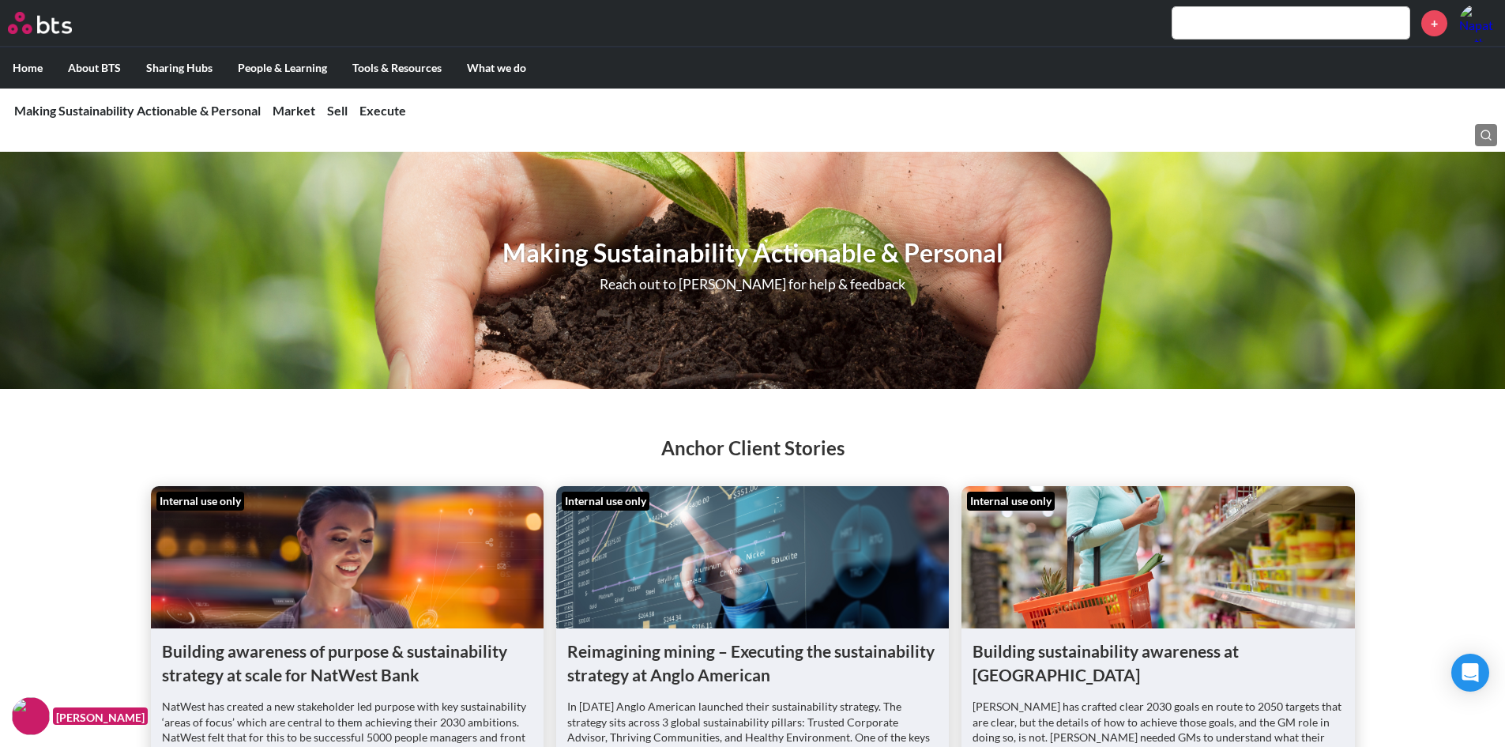
scroll to position [0, 0]
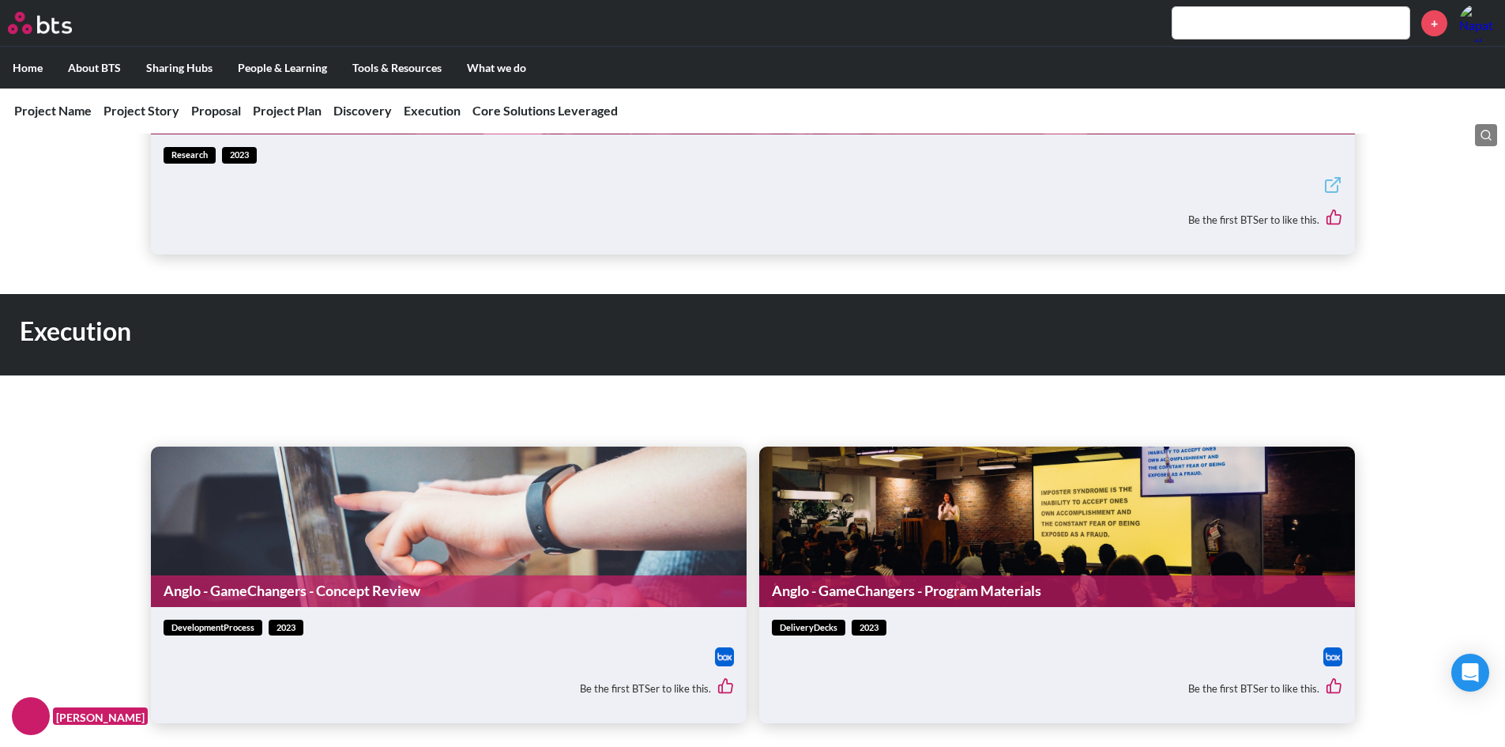
scroll to position [1106, 0]
